Goal: Information Seeking & Learning: Check status

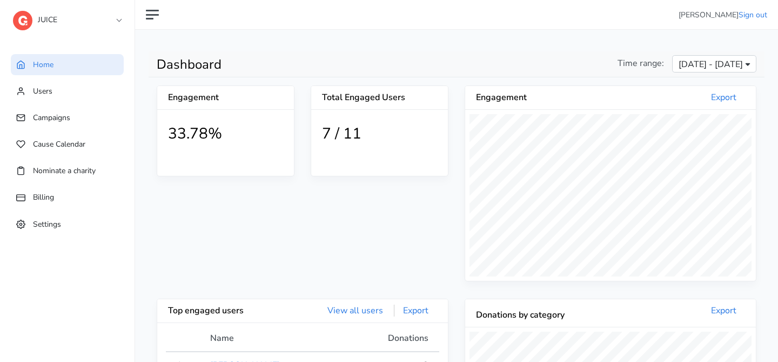
scroll to position [199, 291]
click at [78, 25] on link "JUICE" at bounding box center [67, 17] width 108 height 19
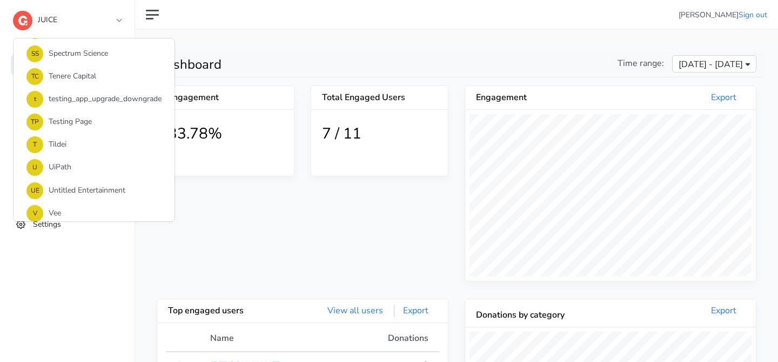
scroll to position [875, 0]
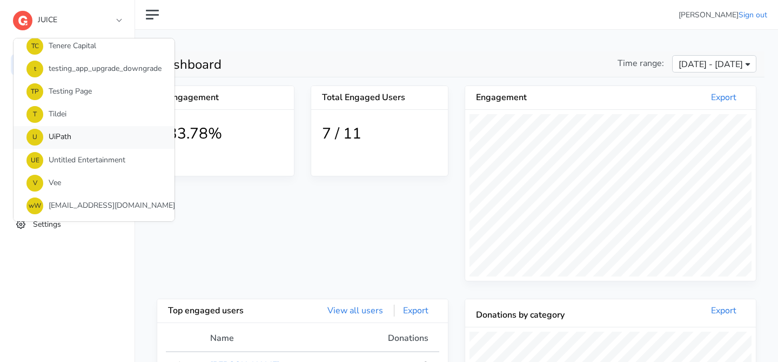
click at [69, 144] on link "U UiPath" at bounding box center [94, 137] width 161 height 23
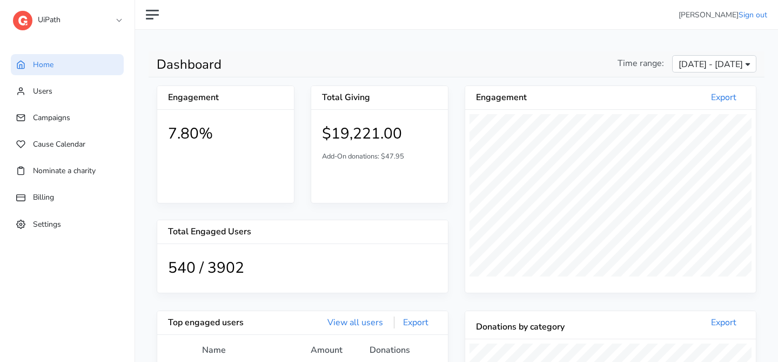
scroll to position [199, 291]
click at [56, 114] on span "Campaigns" at bounding box center [51, 117] width 37 height 10
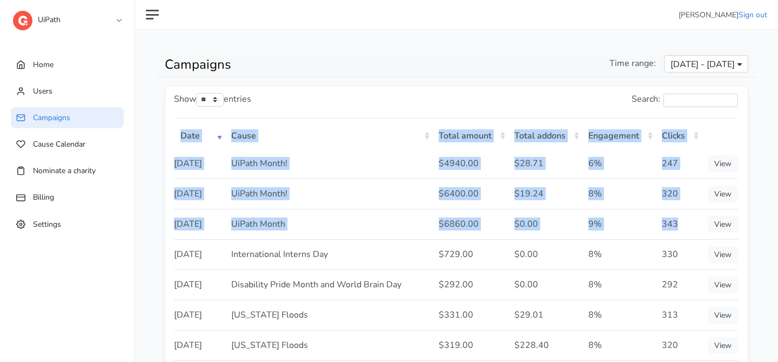
drag, startPoint x: 171, startPoint y: 161, endPoint x: 677, endPoint y: 243, distance: 512.1
click at [677, 243] on div "Show ** ** ** *** entries Search: Date Cause Total amount Total addons Engageme…" at bounding box center [456, 296] width 583 height 420
click at [677, 239] on td "343" at bounding box center [679, 224] width 46 height 30
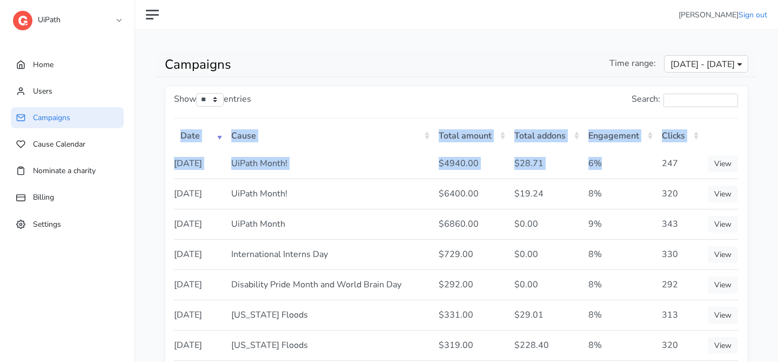
drag, startPoint x: 172, startPoint y: 157, endPoint x: 633, endPoint y: 179, distance: 461.1
click at [633, 179] on div "Show ** ** ** *** entries Search: Date Cause Total amount Total addons Engageme…" at bounding box center [456, 296] width 583 height 420
click at [633, 178] on td "6%" at bounding box center [619, 164] width 74 height 30
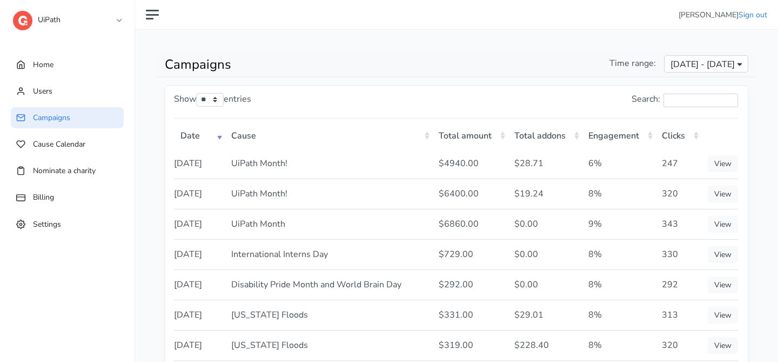
drag, startPoint x: 687, startPoint y: 245, endPoint x: 174, endPoint y: 170, distance: 517.9
click at [174, 170] on tbody "[DATE] UiPath Month! $4940.00 $28.71 6% 247 View [DATE] UiPath Month! 8% 9%" at bounding box center [456, 300] width 564 height 302
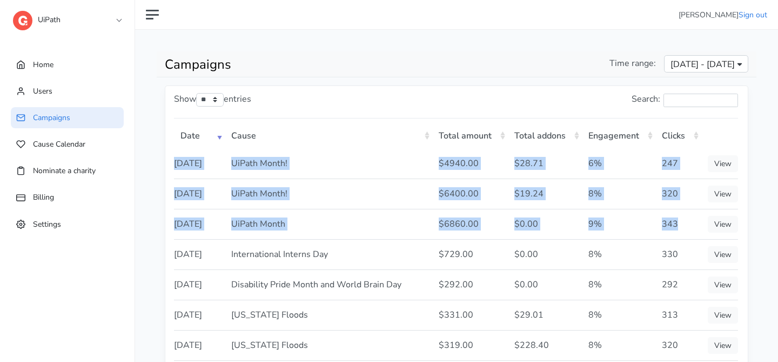
copy tbody "[DATE] UiPath Month! $4940.00 $28.71 6% 247 View [DATE] UiPath Month! $6400.00 …"
click at [718, 232] on link "View" at bounding box center [723, 224] width 30 height 17
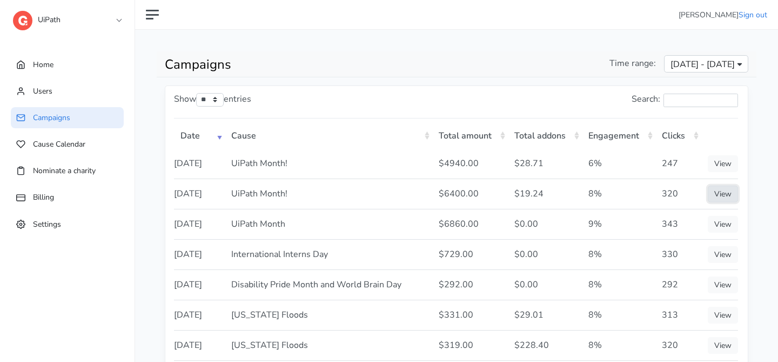
click at [723, 202] on link "View" at bounding box center [723, 193] width 30 height 17
click at [720, 166] on link "View" at bounding box center [723, 163] width 30 height 17
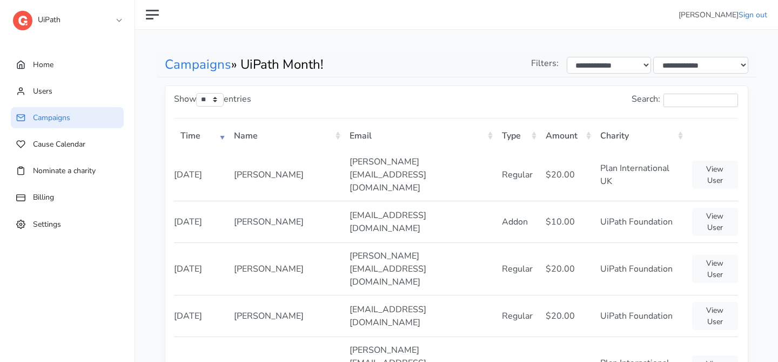
click at [532, 137] on th "Type" at bounding box center [518, 135] width 44 height 28
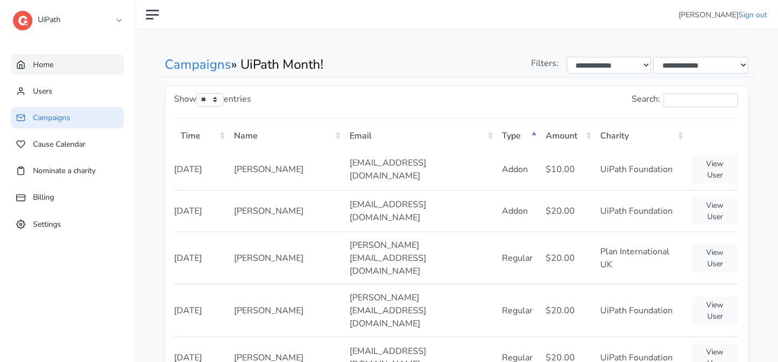
click at [98, 68] on link "Home" at bounding box center [67, 64] width 113 height 21
